Goal: Information Seeking & Learning: Learn about a topic

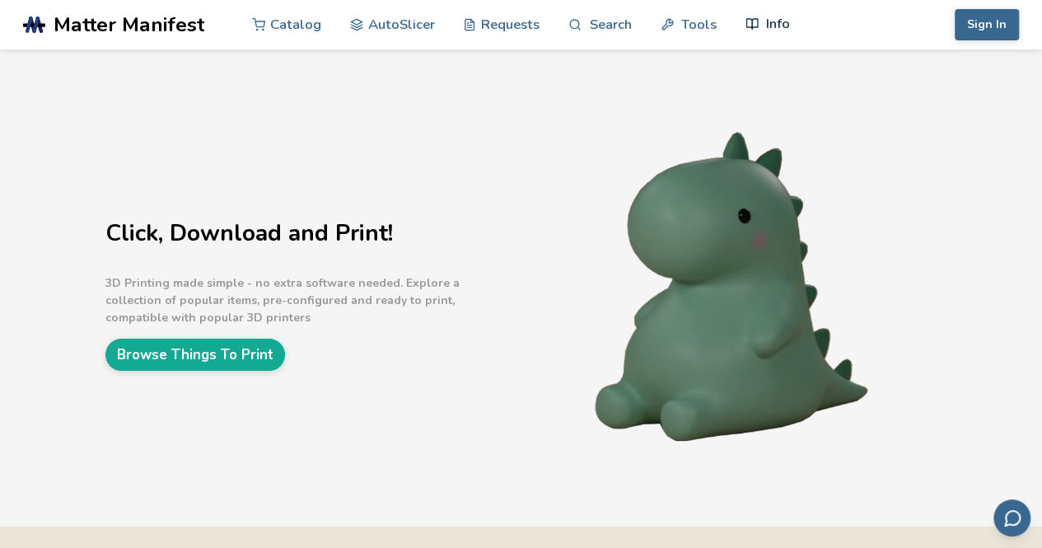
click at [767, 22] on link "Info" at bounding box center [768, 23] width 44 height 49
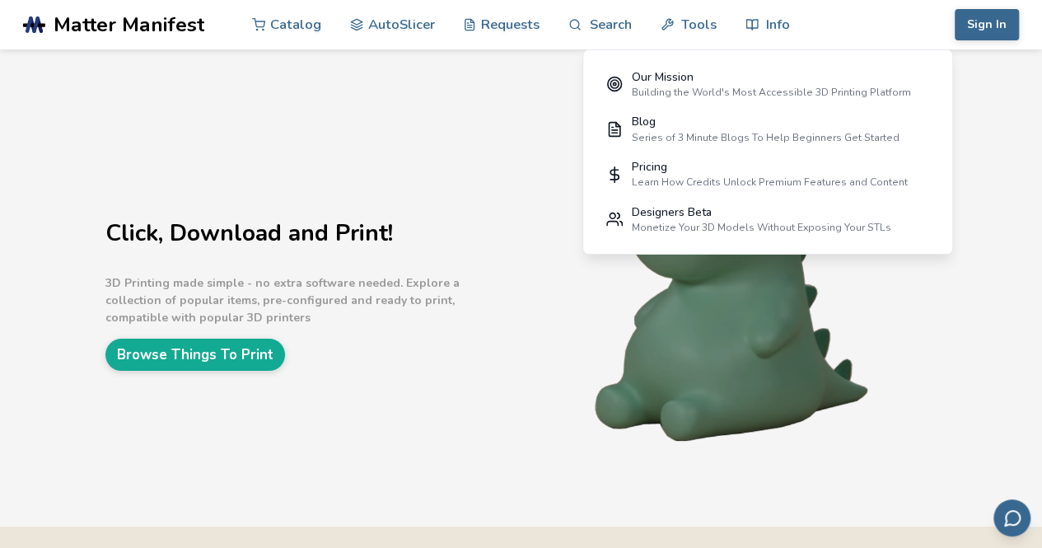
click at [669, 186] on div "Learn How Credits Unlock Premium Features and Content" at bounding box center [769, 182] width 276 height 12
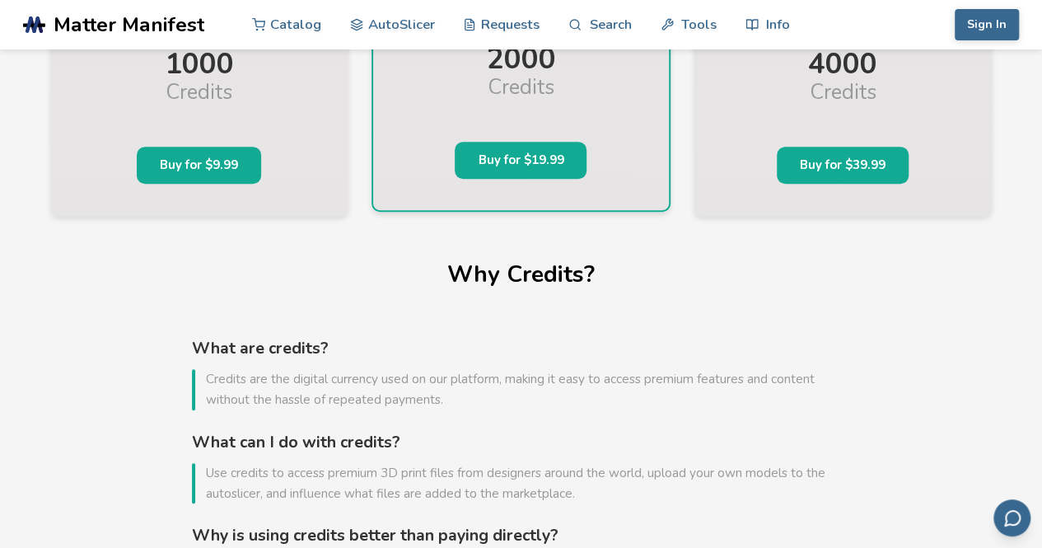
scroll to position [330, 0]
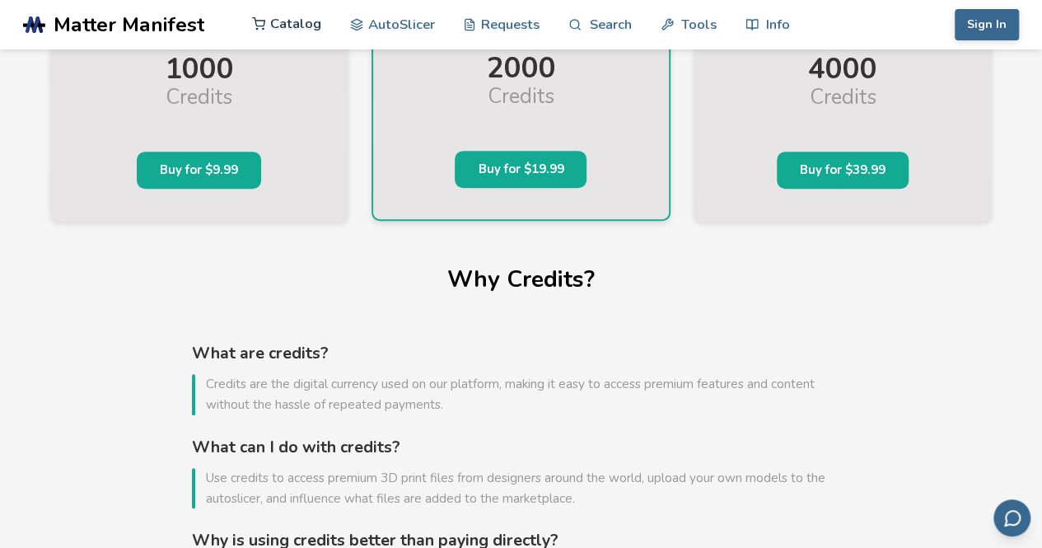
click at [287, 26] on link "Catalog" at bounding box center [286, 23] width 69 height 49
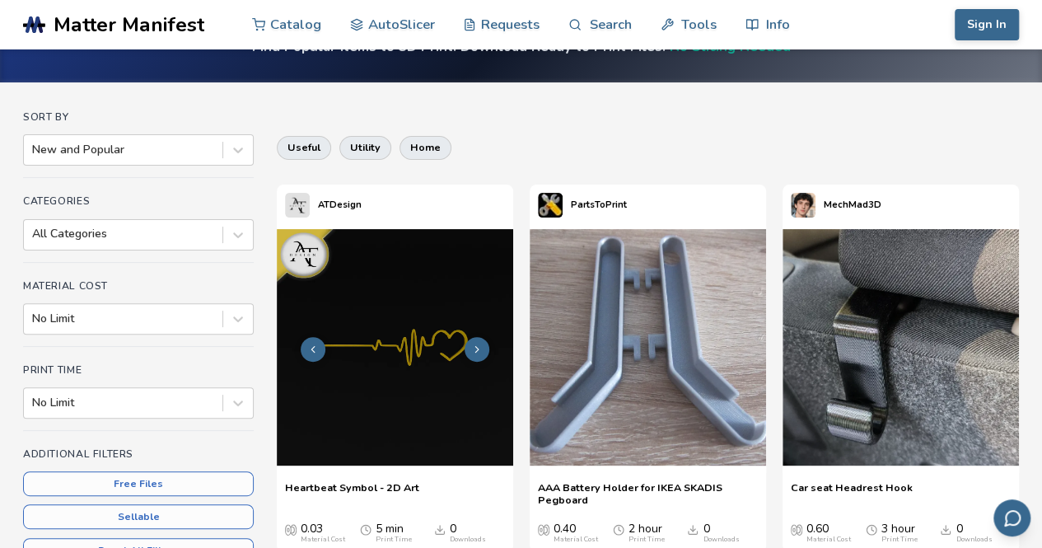
scroll to position [82, 0]
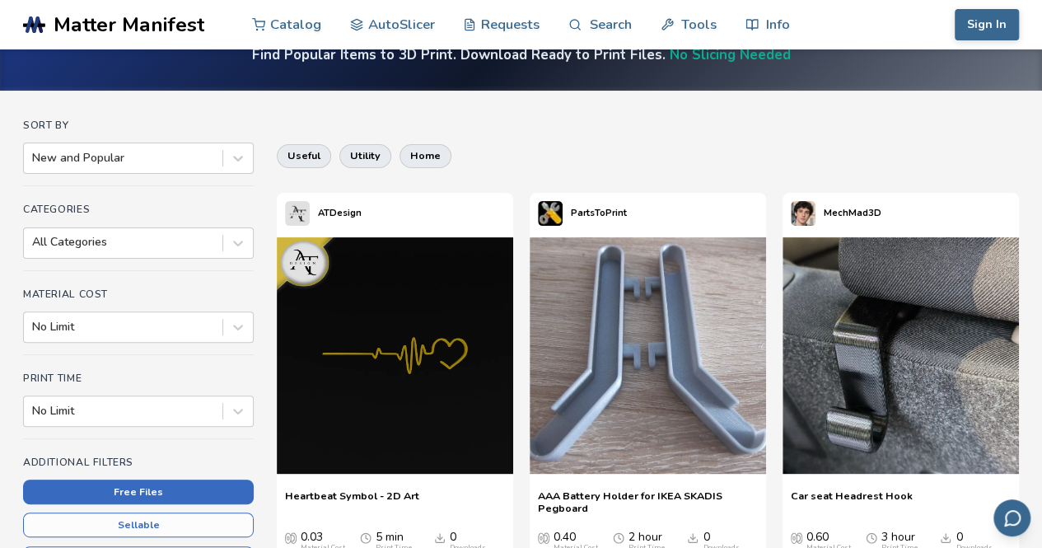
click at [148, 493] on button "Free Files" at bounding box center [138, 492] width 231 height 25
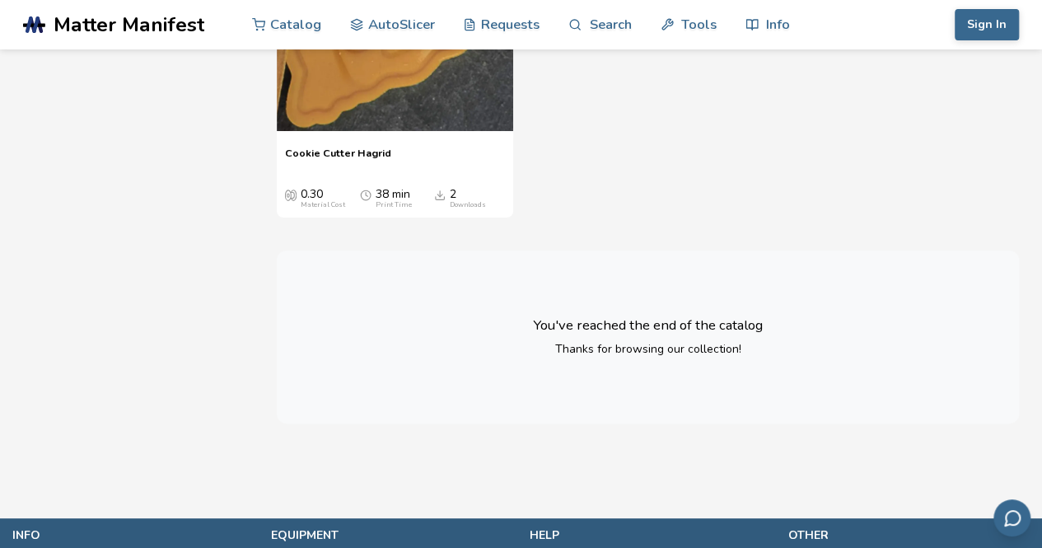
scroll to position [46639, 0]
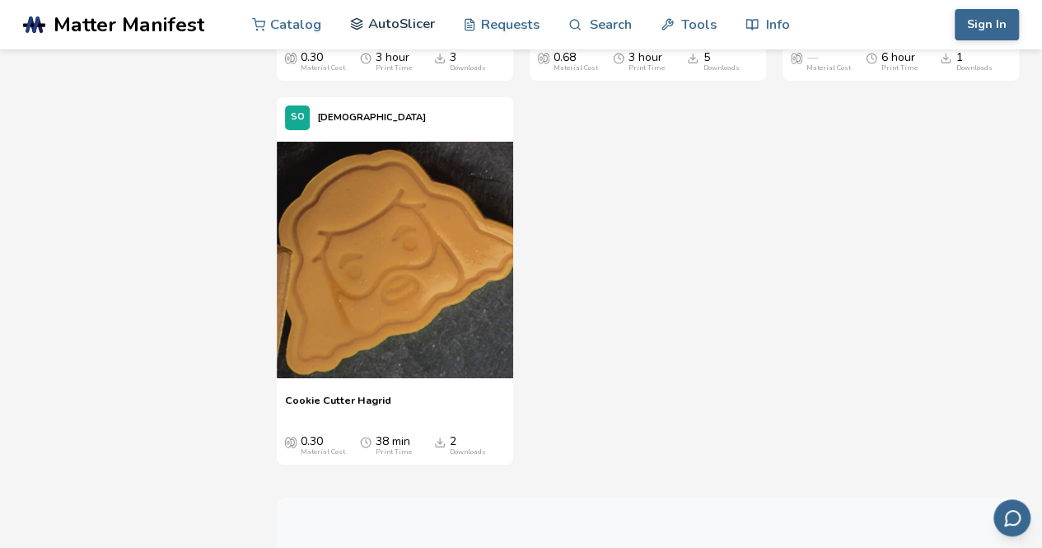
click at [402, 27] on link "AutoSlicer" at bounding box center [392, 23] width 85 height 49
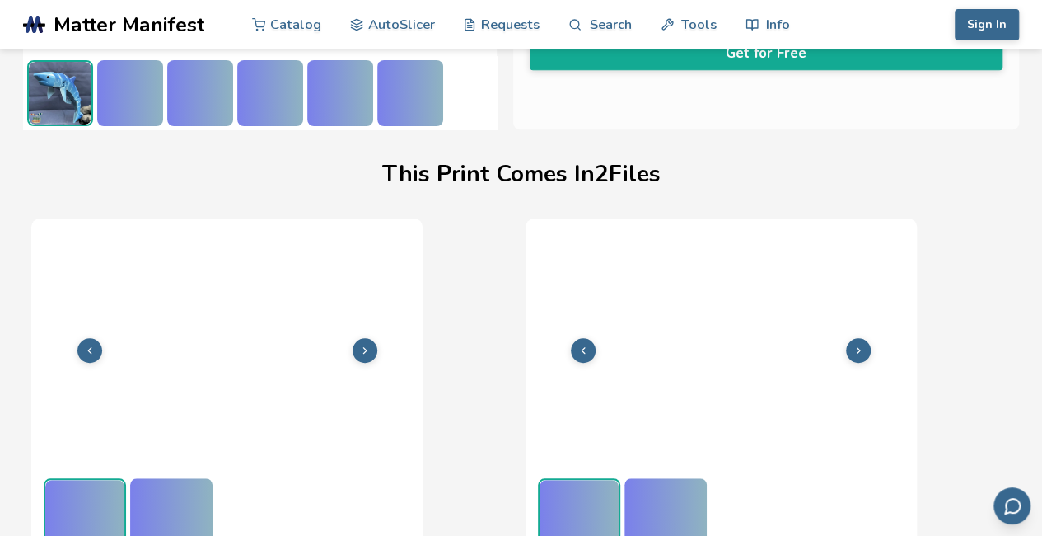
scroll to position [435, 7]
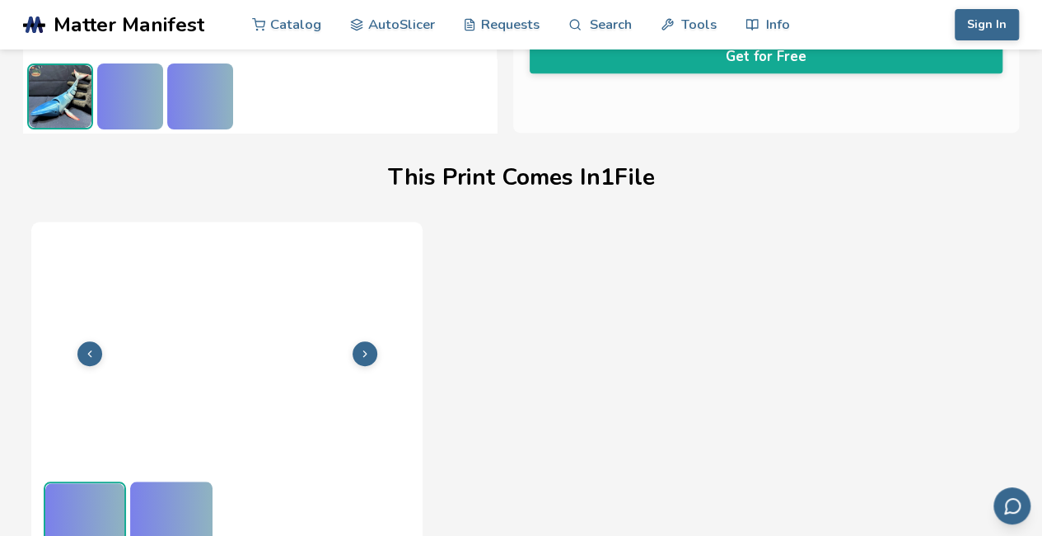
scroll to position [435, 0]
